Goal: Transaction & Acquisition: Purchase product/service

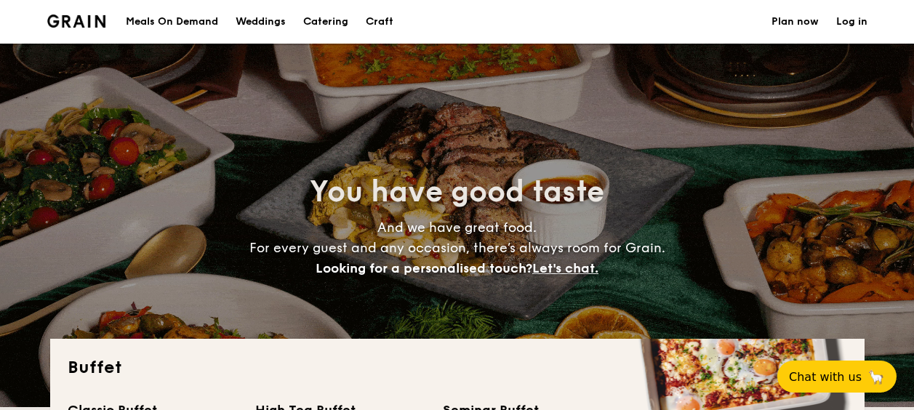
select select
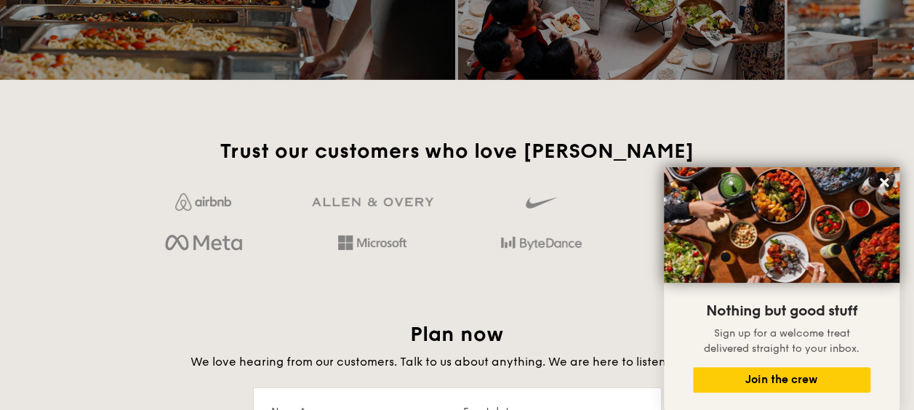
scroll to position [2326, 0]
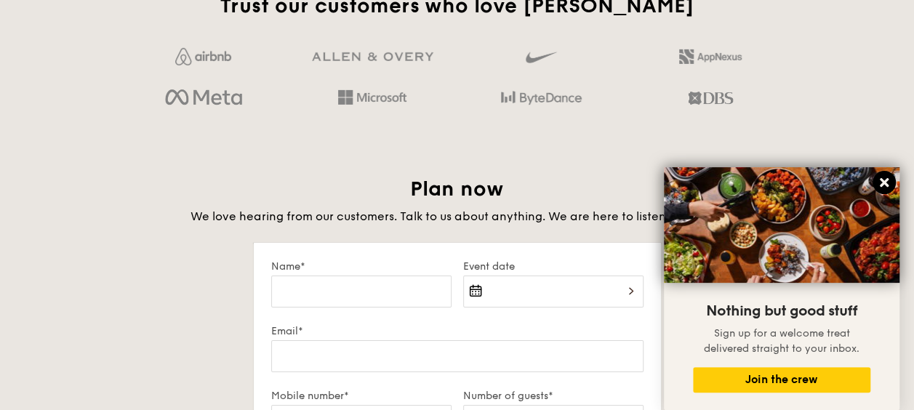
click at [887, 183] on icon at bounding box center [883, 182] width 13 height 13
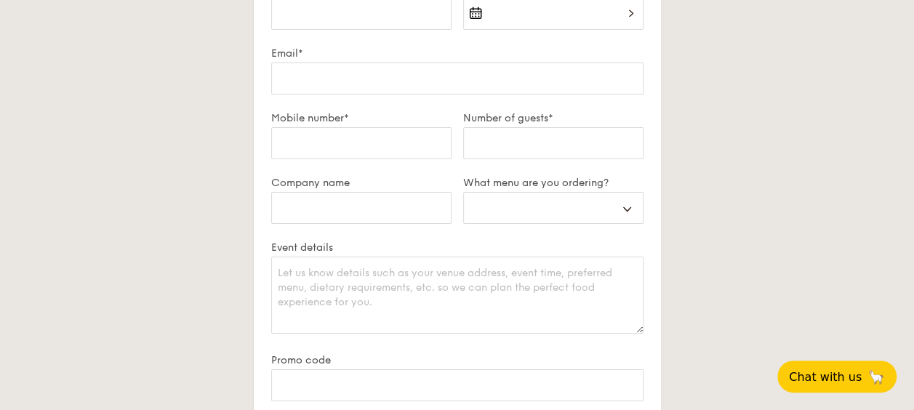
scroll to position [2617, 0]
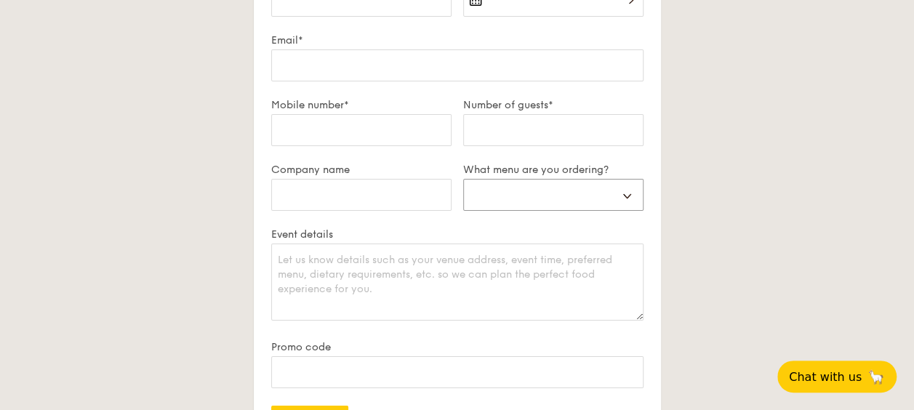
click at [539, 204] on select "Buffet Mini Buffet High Tea Canapés Meal Boxes Wedding" at bounding box center [553, 195] width 180 height 32
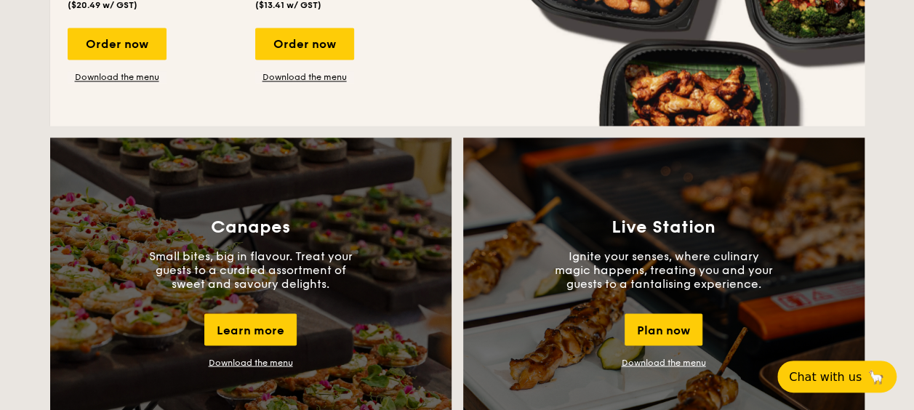
scroll to position [1236, 0]
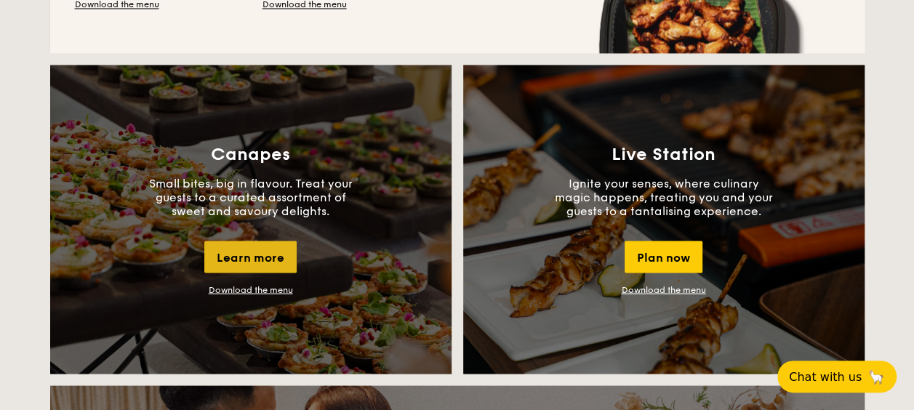
click at [240, 255] on div "Learn more" at bounding box center [250, 257] width 92 height 32
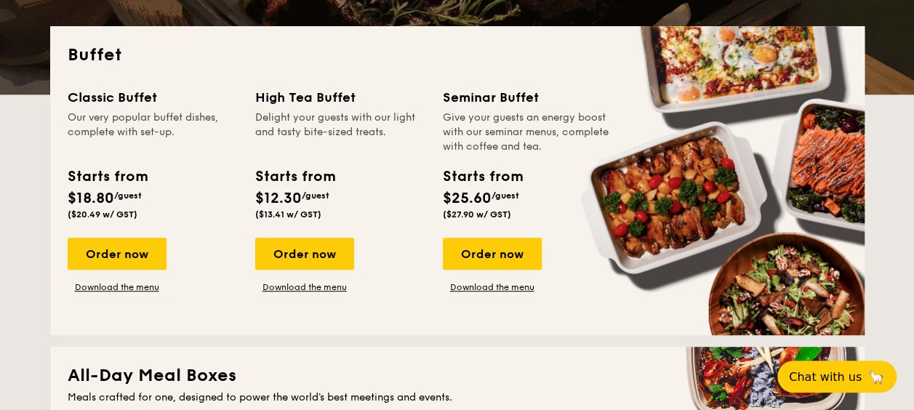
scroll to position [291, 0]
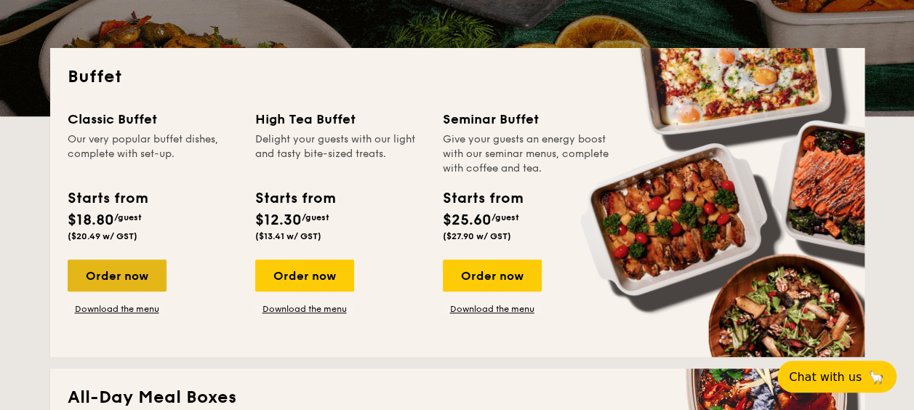
click at [113, 274] on div "Order now" at bounding box center [117, 276] width 99 height 32
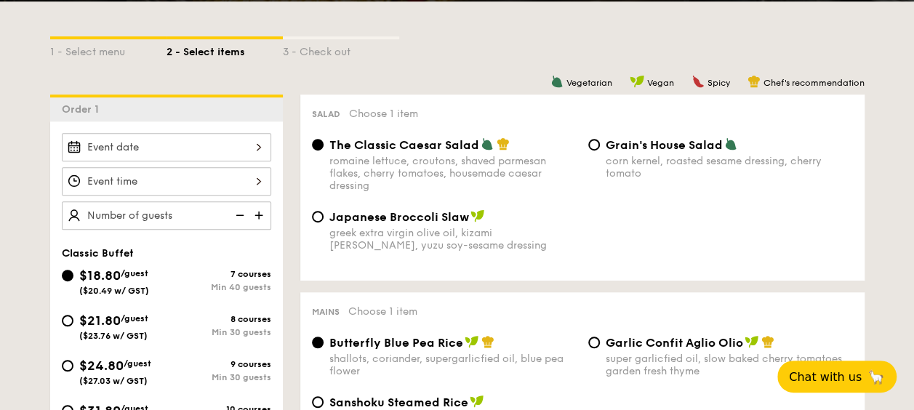
scroll to position [291, 0]
